Goal: Information Seeking & Learning: Learn about a topic

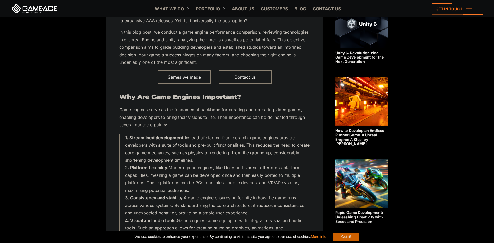
scroll to position [286, 0]
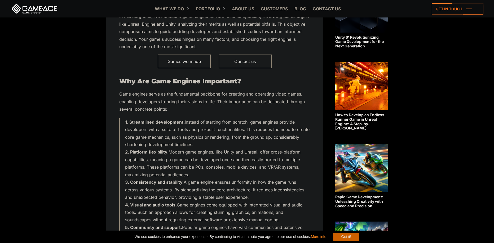
drag, startPoint x: 157, startPoint y: 122, endPoint x: 266, endPoint y: 178, distance: 122.4
click at [266, 178] on ol "Streamlined development. Instead of starting from scratch, game engines provide…" at bounding box center [217, 193] width 185 height 151
click at [266, 178] on li "Platform flexibility. Modern game engines, like Unity and Unreal, offer cross-p…" at bounding box center [217, 163] width 185 height 30
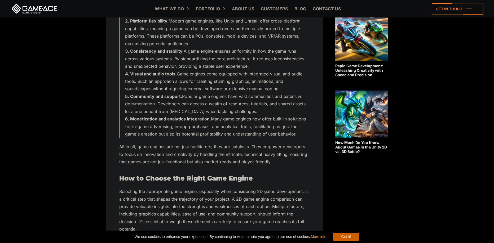
scroll to position [541, 0]
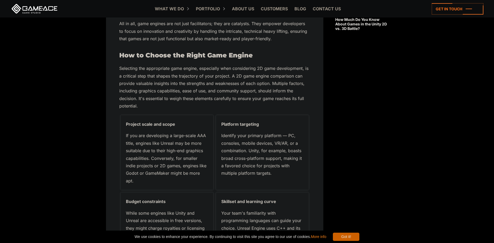
drag, startPoint x: 266, startPoint y: 178, endPoint x: 269, endPoint y: 175, distance: 4.5
click at [269, 175] on p "Identify your primary platform — PC, consoles, mobile devices, VR/AR, or a comb…" at bounding box center [262, 154] width 82 height 45
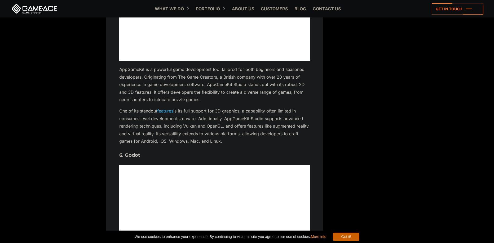
scroll to position [2067, 0]
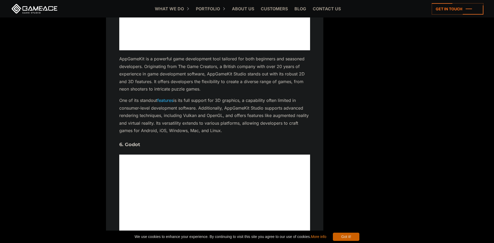
drag, startPoint x: 215, startPoint y: 103, endPoint x: 236, endPoint y: 131, distance: 36.1
click at [236, 131] on p "One of its standout features is its full support for 3D graphics, a capability …" at bounding box center [214, 116] width 191 height 38
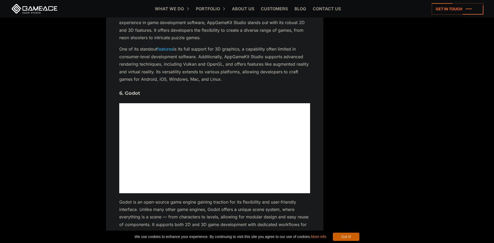
scroll to position [2194, 0]
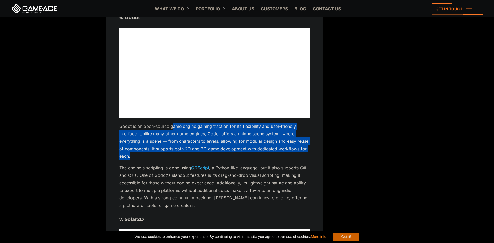
drag, startPoint x: 173, startPoint y: 129, endPoint x: 203, endPoint y: 156, distance: 40.3
click at [203, 156] on p "Godot is an open-source game engine gaining traction for its flexibility and us…" at bounding box center [214, 142] width 191 height 38
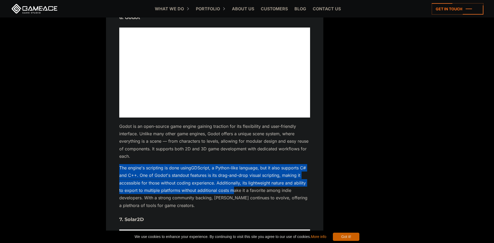
drag, startPoint x: 203, startPoint y: 156, endPoint x: 231, endPoint y: 193, distance: 47.1
click at [231, 193] on p "The engine's scripting is done using GDScript , a Python-like language, but it …" at bounding box center [214, 186] width 191 height 45
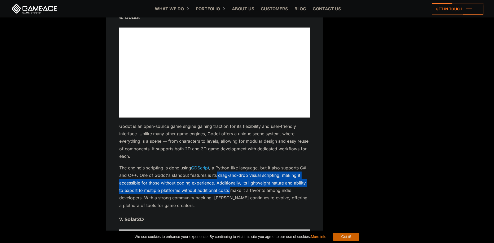
drag, startPoint x: 215, startPoint y: 175, endPoint x: 230, endPoint y: 187, distance: 18.9
click at [230, 188] on p "The engine's scripting is done using GDScript , a Python-like language, but it …" at bounding box center [214, 186] width 191 height 45
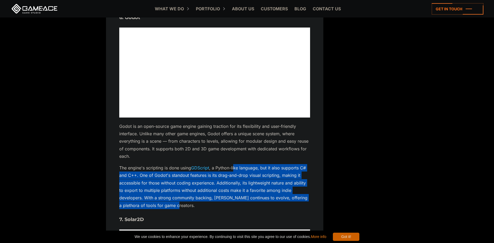
drag, startPoint x: 236, startPoint y: 166, endPoint x: 234, endPoint y: 206, distance: 39.2
click at [234, 206] on p "The engine's scripting is done using GDScript , a Python-like language, but it …" at bounding box center [214, 186] width 191 height 45
click at [234, 205] on p "The engine's scripting is done using GDScript , a Python-like language, but it …" at bounding box center [214, 186] width 191 height 45
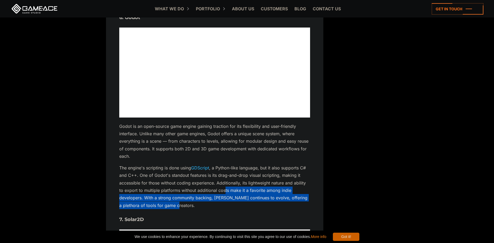
drag, startPoint x: 234, startPoint y: 205, endPoint x: 224, endPoint y: 187, distance: 20.1
click at [224, 188] on p "The engine's scripting is done using GDScript , a Python-like language, but it …" at bounding box center [214, 186] width 191 height 45
click at [224, 187] on p "The engine's scripting is done using GDScript , a Python-like language, but it …" at bounding box center [214, 186] width 191 height 45
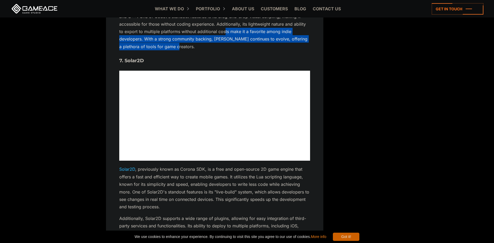
scroll to position [2385, 0]
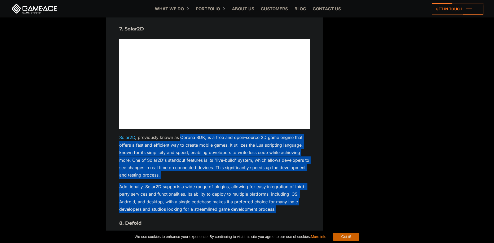
drag, startPoint x: 180, startPoint y: 137, endPoint x: 289, endPoint y: 206, distance: 129.3
click at [289, 206] on p "Additionally, Solar2D supports a wide range of plugins, allowing for easy integ…" at bounding box center [214, 198] width 191 height 30
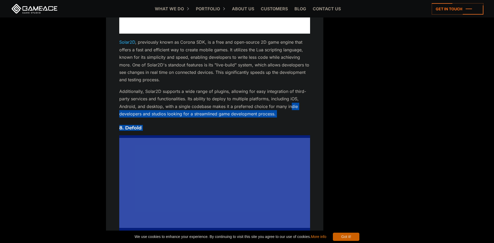
scroll to position [2607, 0]
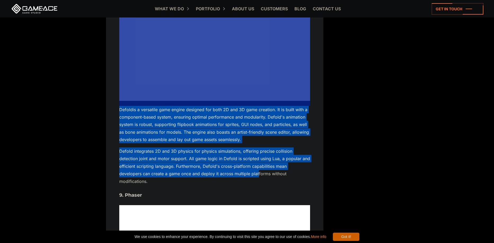
drag, startPoint x: 289, startPoint y: 206, endPoint x: 258, endPoint y: 177, distance: 42.2
click at [258, 177] on p "Defold integrates 2D and 3D physics for physics simulations, offering precise c…" at bounding box center [214, 167] width 191 height 38
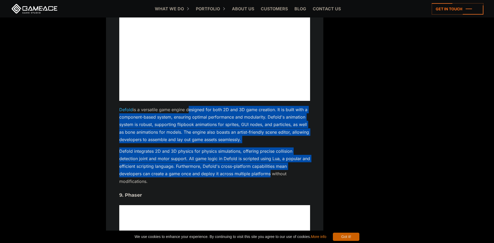
drag, startPoint x: 258, startPoint y: 177, endPoint x: 195, endPoint y: 111, distance: 91.8
click at [195, 111] on p "Defold is a versatile game engine designed for both 2D and 3D game creation. It…" at bounding box center [214, 125] width 191 height 38
drag, startPoint x: 195, startPoint y: 111, endPoint x: 264, endPoint y: 185, distance: 102.4
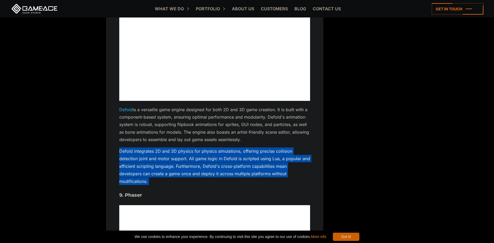
drag, startPoint x: 264, startPoint y: 185, endPoint x: 113, endPoint y: 152, distance: 155.2
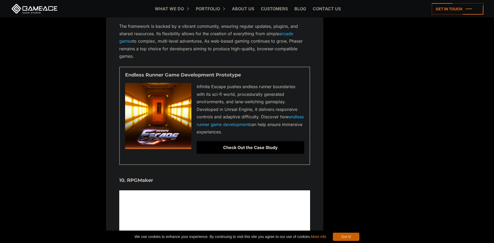
scroll to position [2925, 0]
